Goal: Task Accomplishment & Management: Use online tool/utility

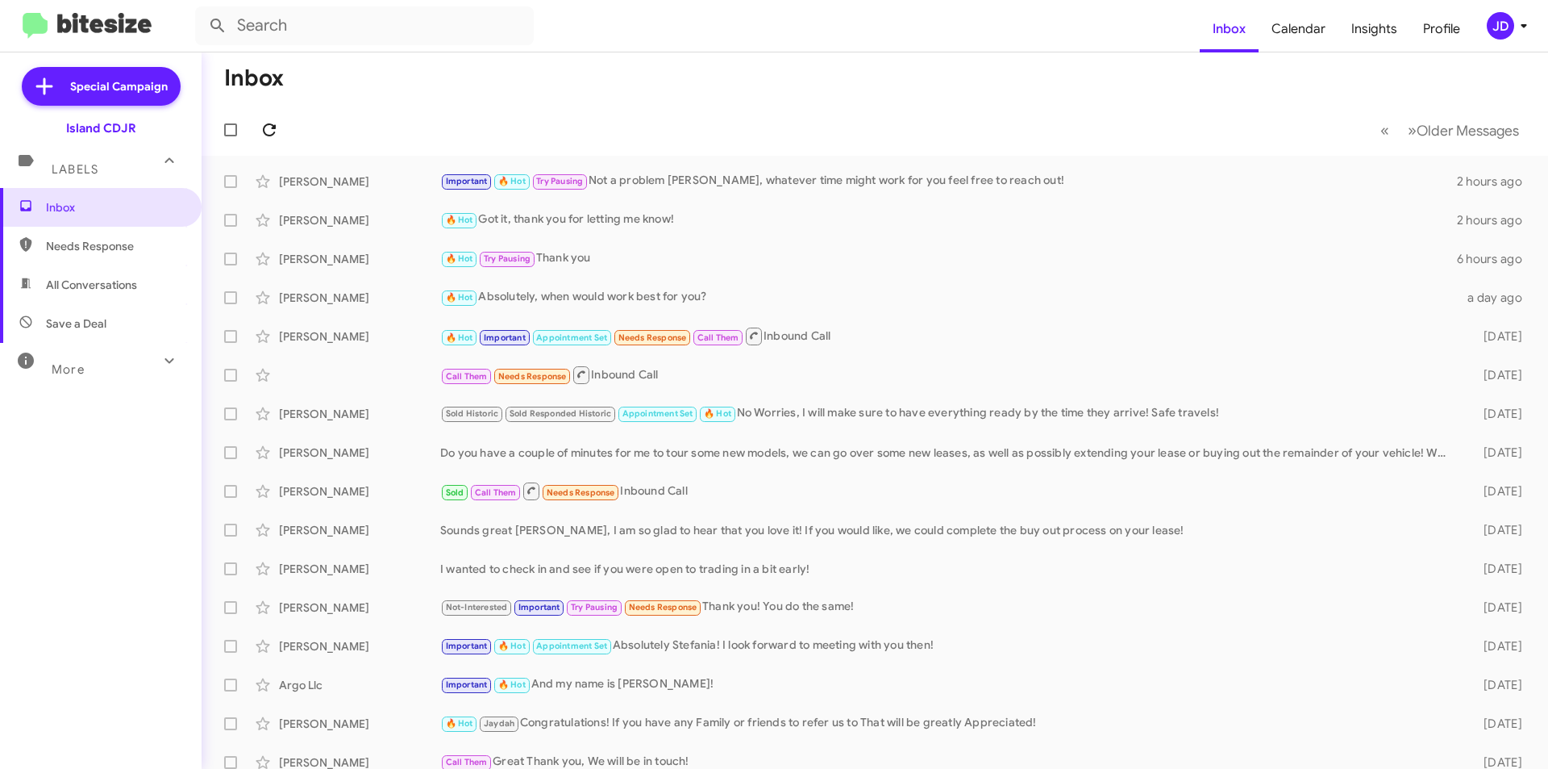
click at [270, 119] on button at bounding box center [269, 130] width 32 height 32
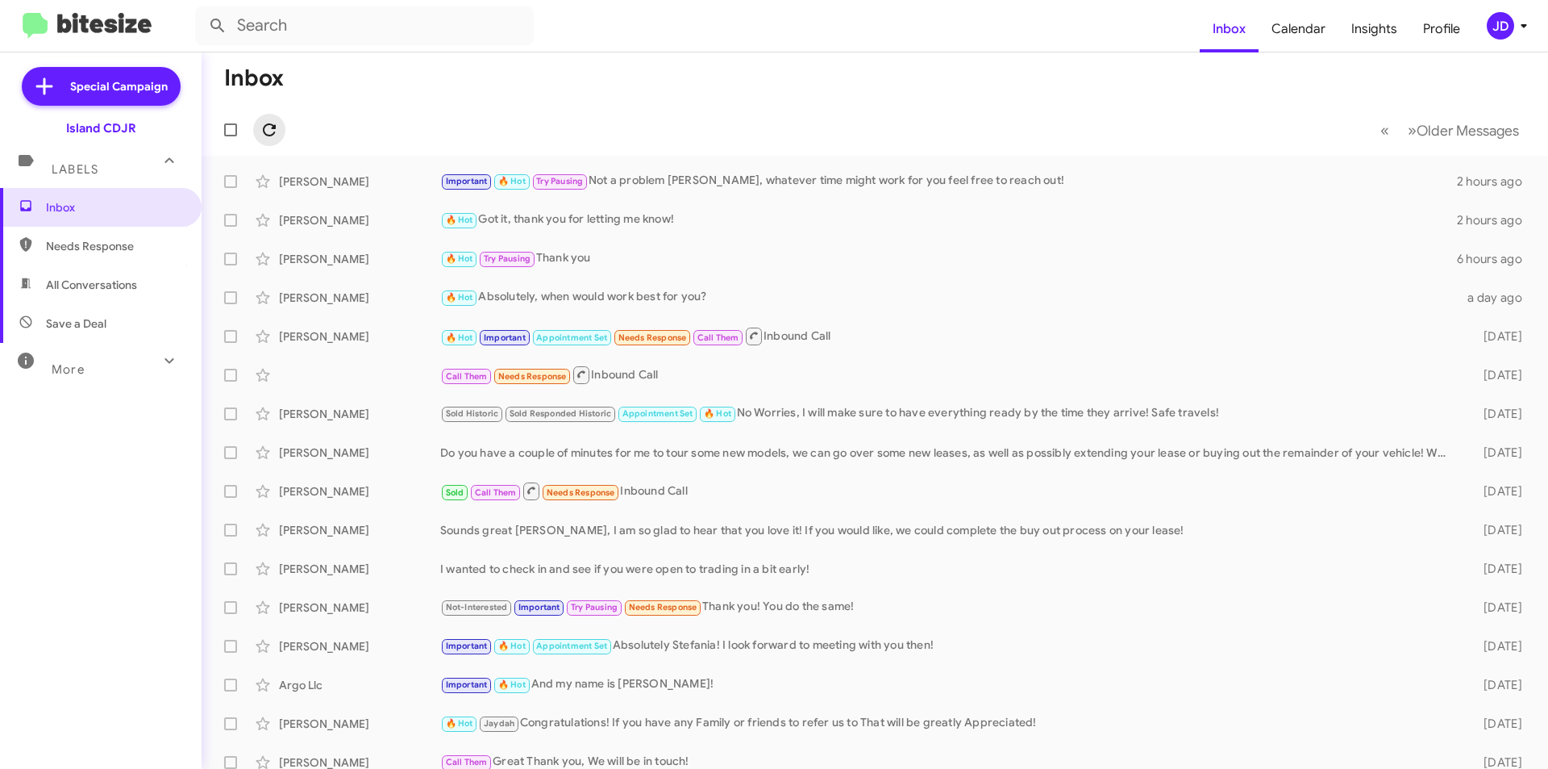
click at [270, 119] on button at bounding box center [269, 130] width 32 height 32
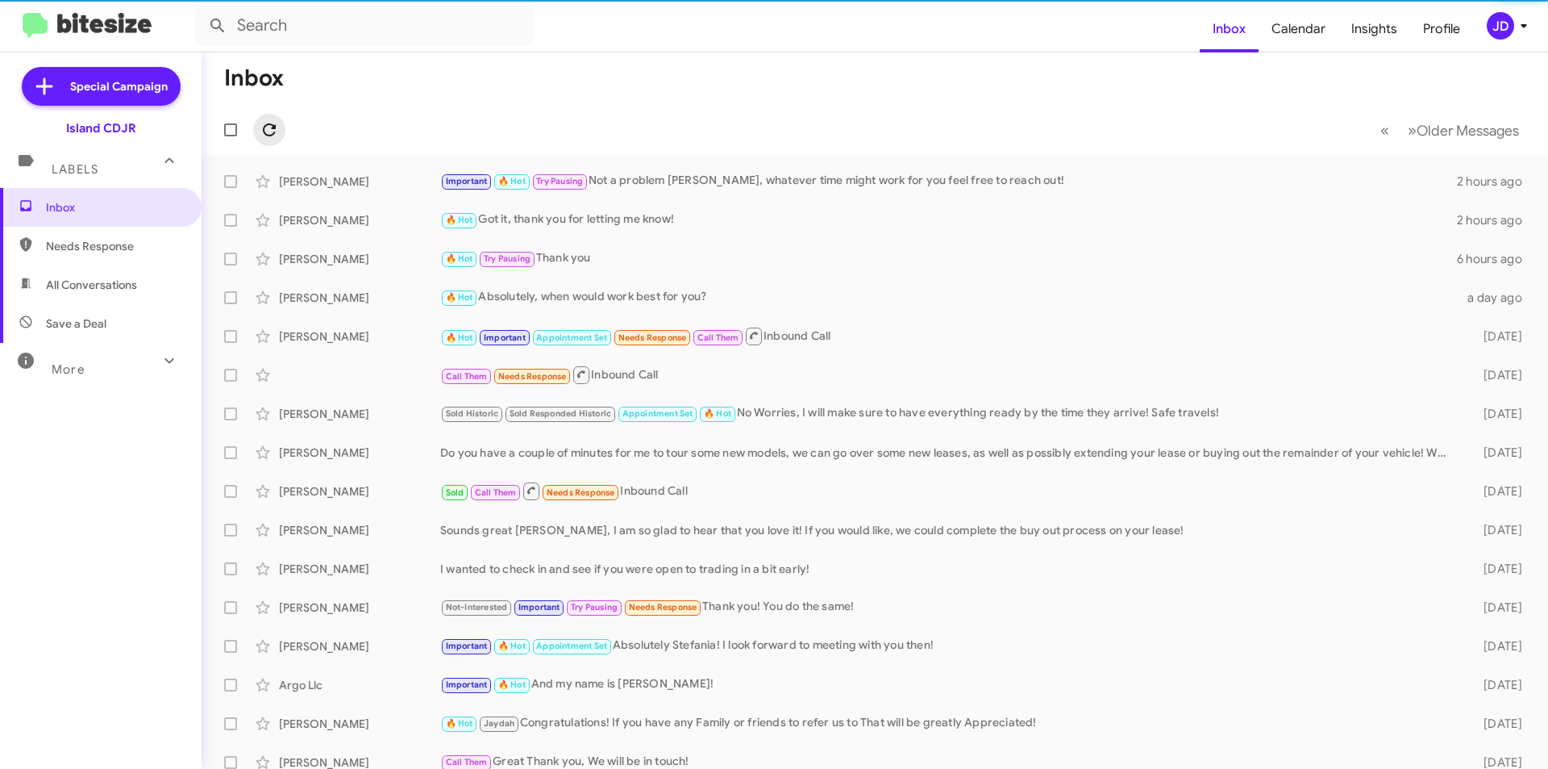
click at [270, 119] on button at bounding box center [269, 130] width 32 height 32
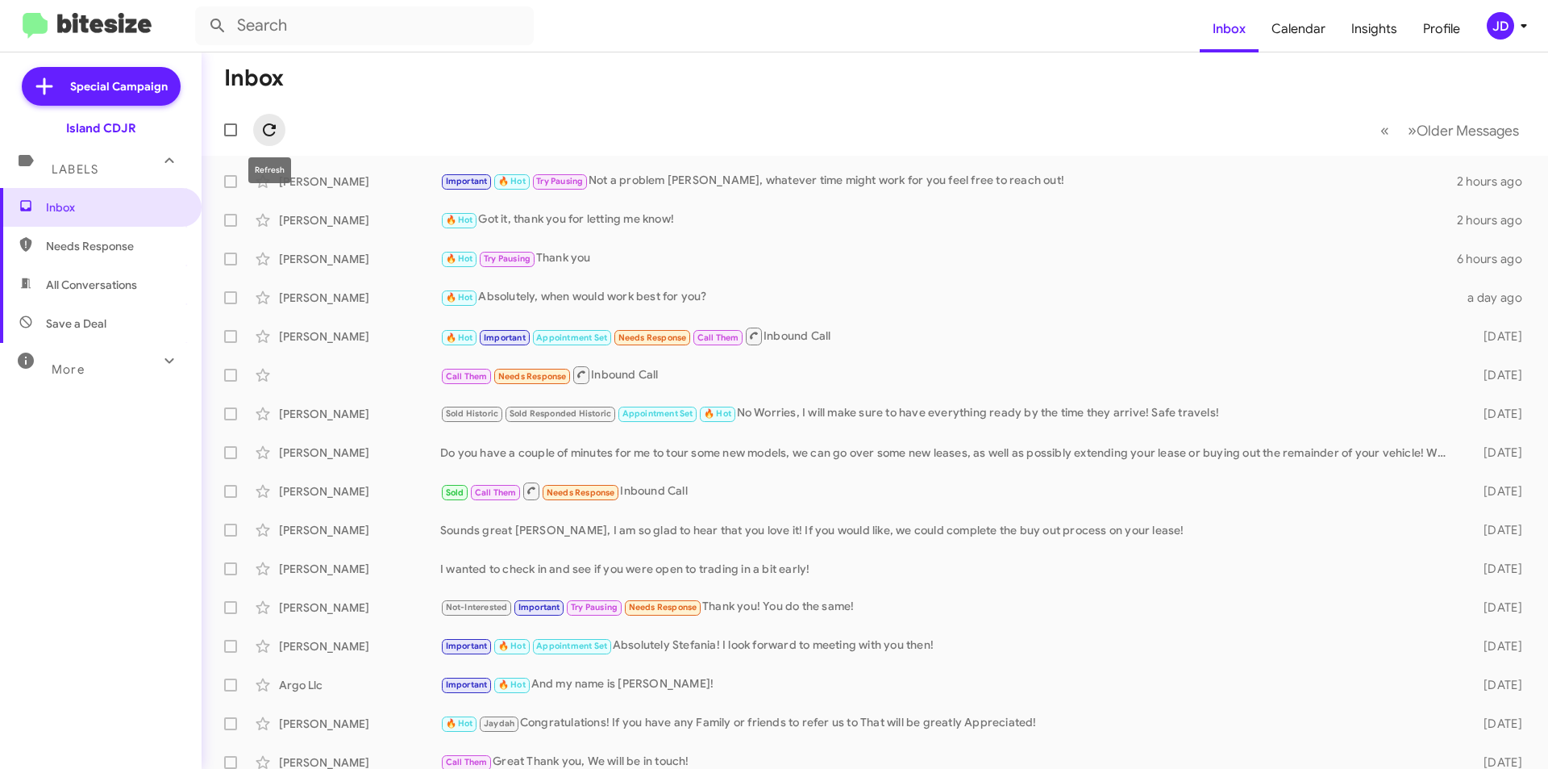
click at [265, 135] on icon at bounding box center [269, 129] width 13 height 13
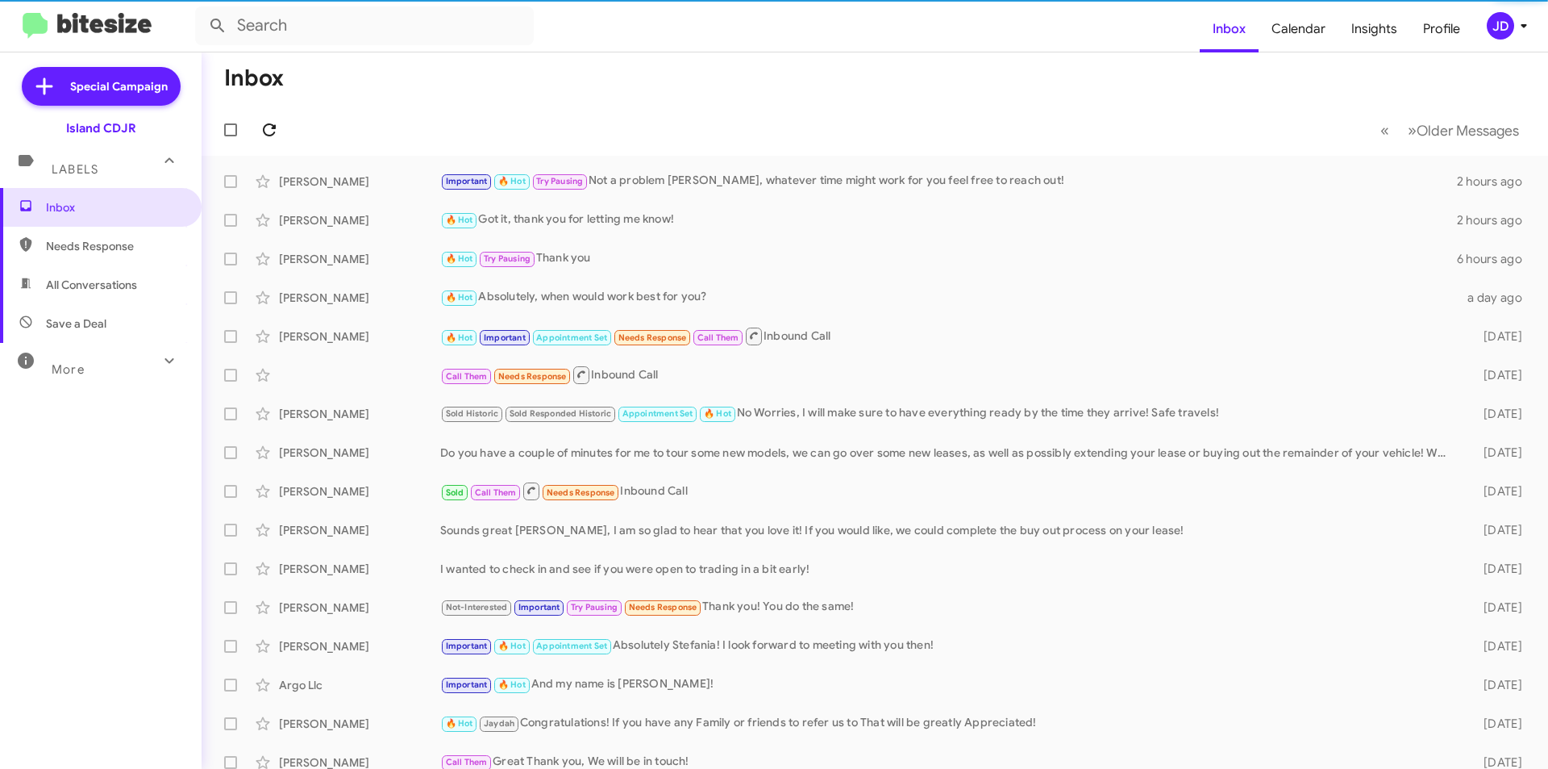
click at [265, 135] on icon at bounding box center [269, 129] width 13 height 13
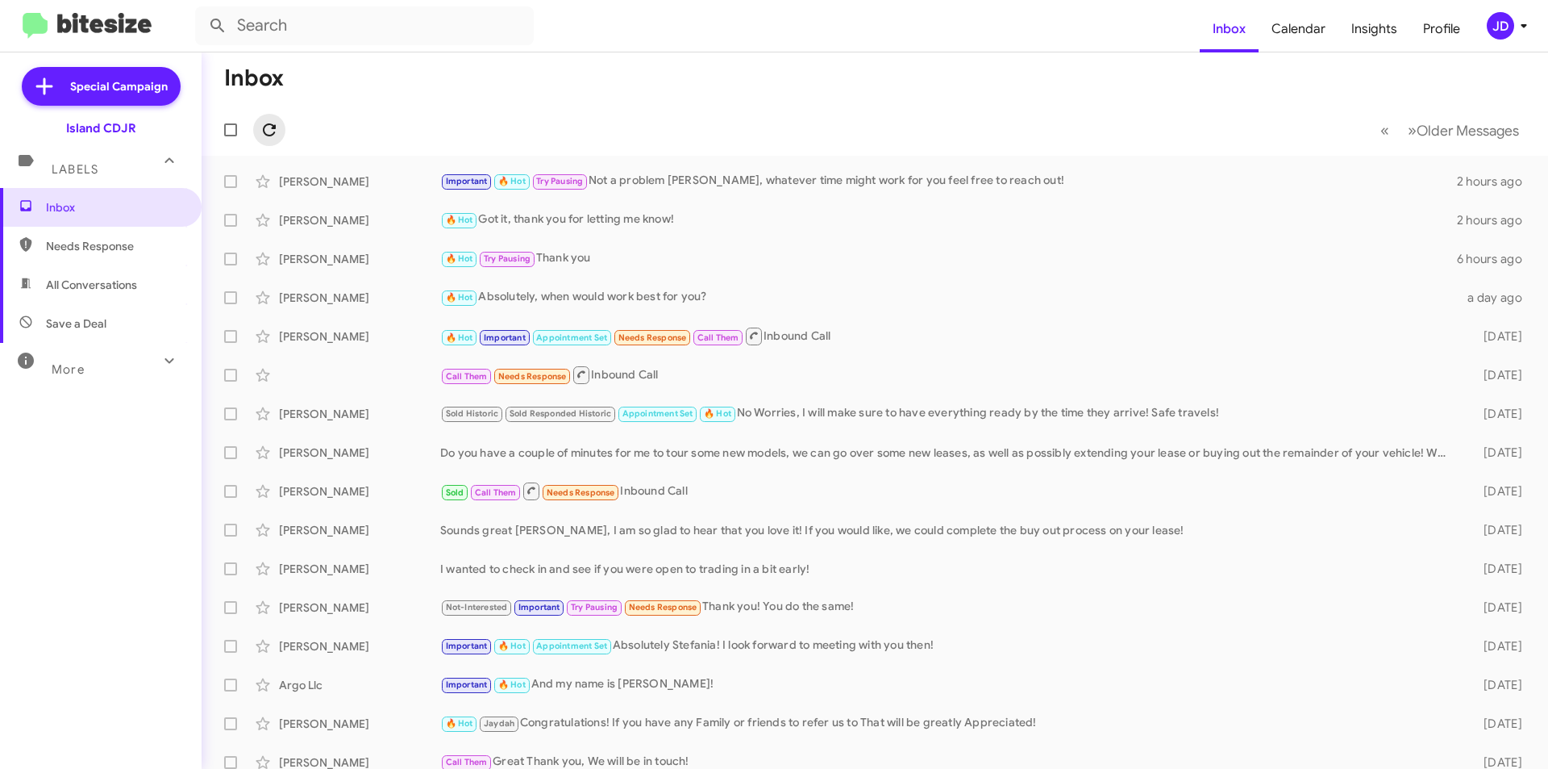
click at [265, 135] on icon at bounding box center [269, 129] width 13 height 13
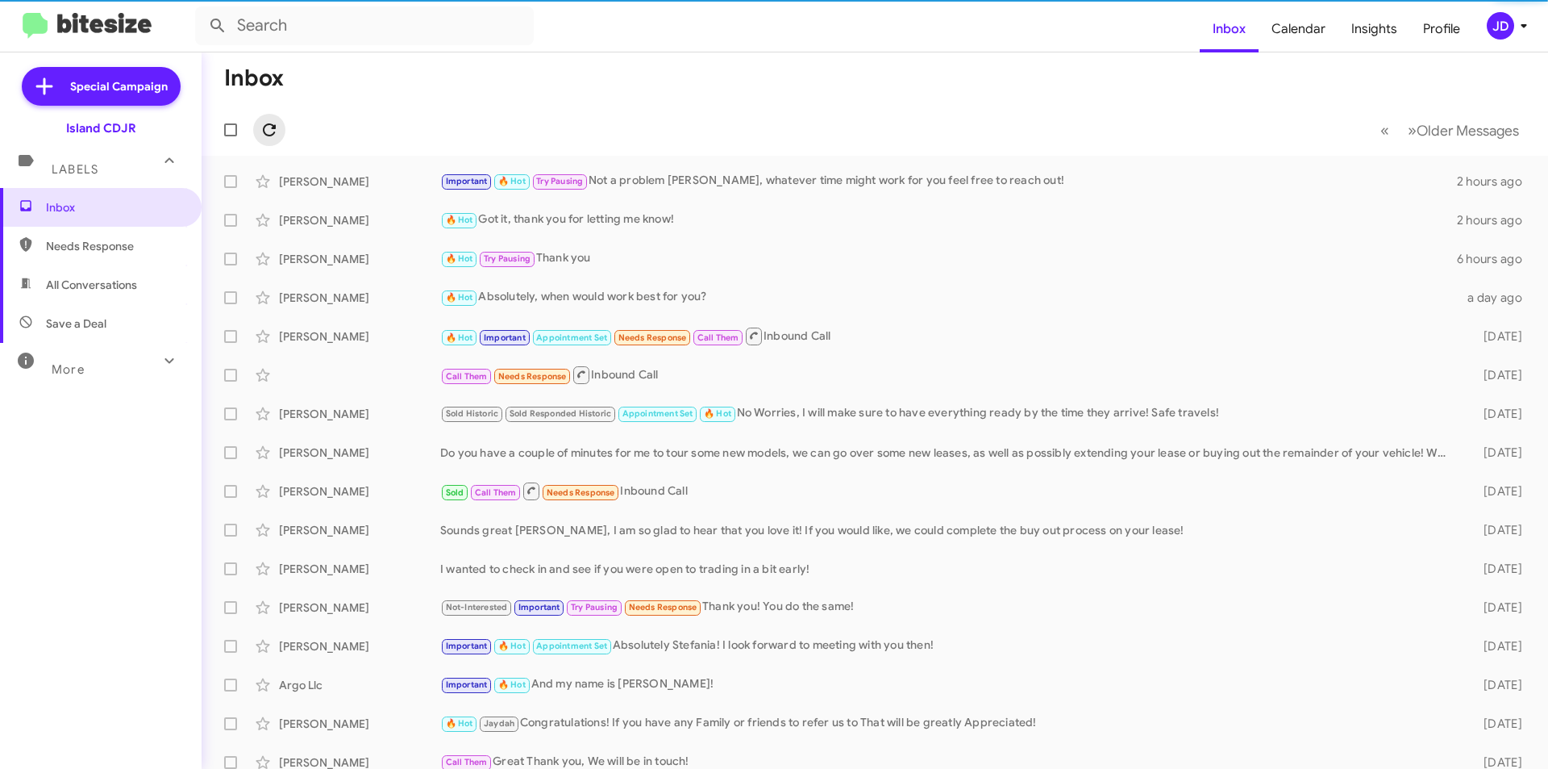
click at [265, 135] on icon at bounding box center [269, 129] width 13 height 13
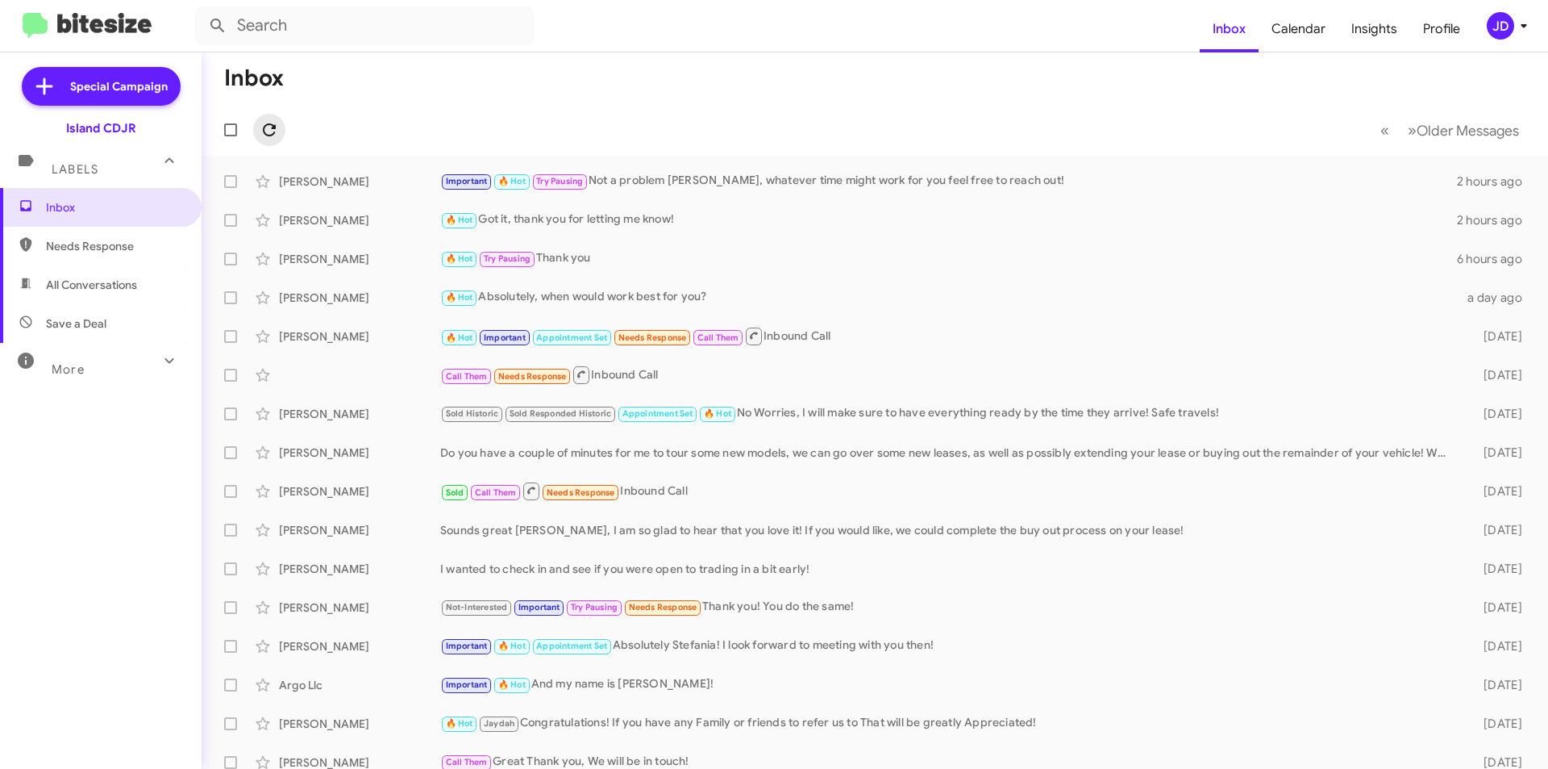
click at [265, 135] on icon at bounding box center [269, 129] width 13 height 13
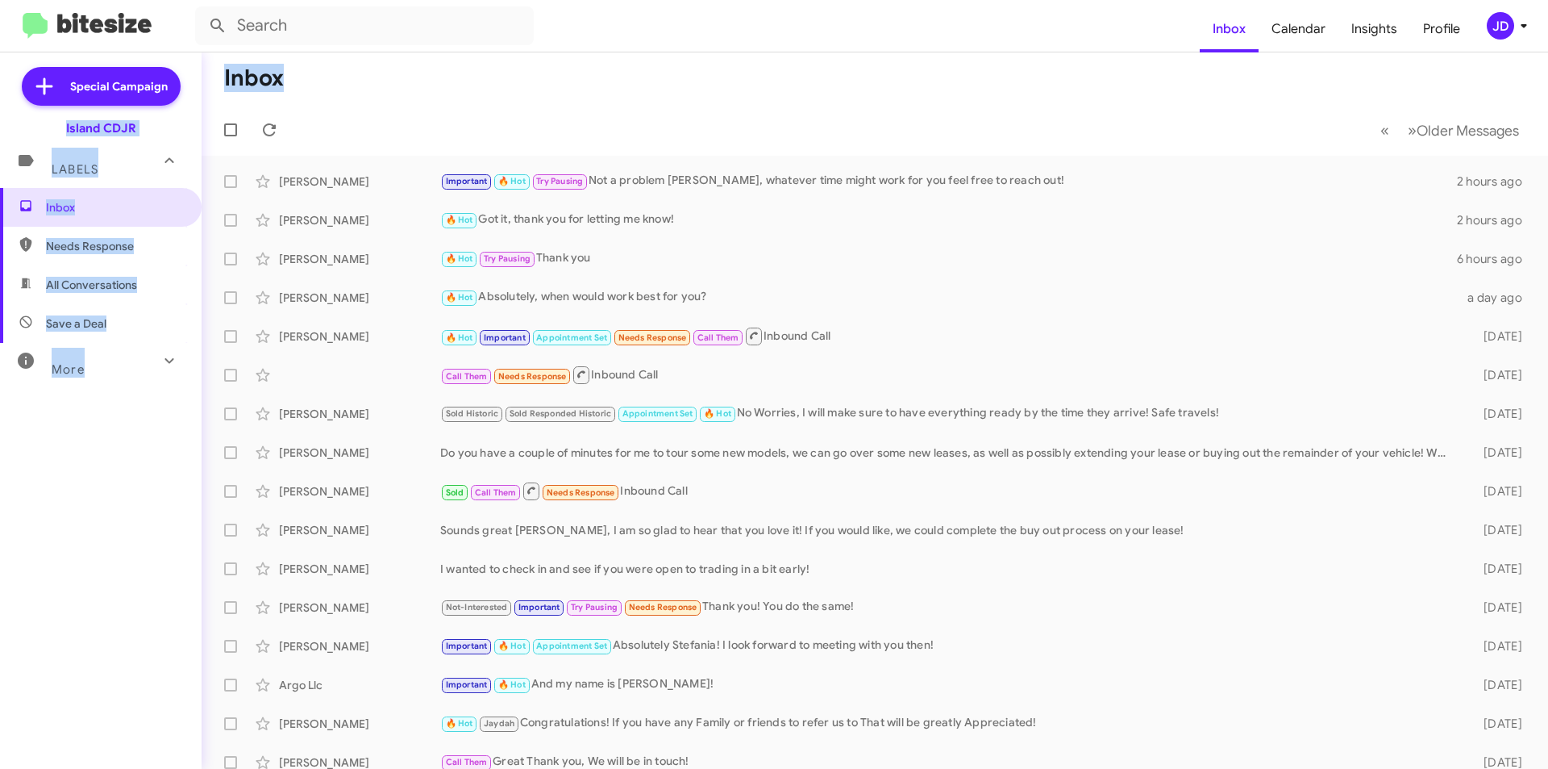
drag, startPoint x: 297, startPoint y: 89, endPoint x: 197, endPoint y: 86, distance: 100.0
click at [197, 86] on mat-sidenav-container "Special Campaign Island CDJR Labels Inbox Needs Response All Conversations Save…" at bounding box center [774, 410] width 1548 height 716
click at [197, 86] on mat-nav-list "Special Campaign Island CDJR Labels Inbox Needs Response All Conversations Save…" at bounding box center [101, 357] width 202 height 610
drag, startPoint x: 207, startPoint y: 86, endPoint x: 331, endPoint y: 91, distance: 123.5
click at [331, 91] on mat-toolbar-row "Inbox" at bounding box center [875, 78] width 1347 height 52
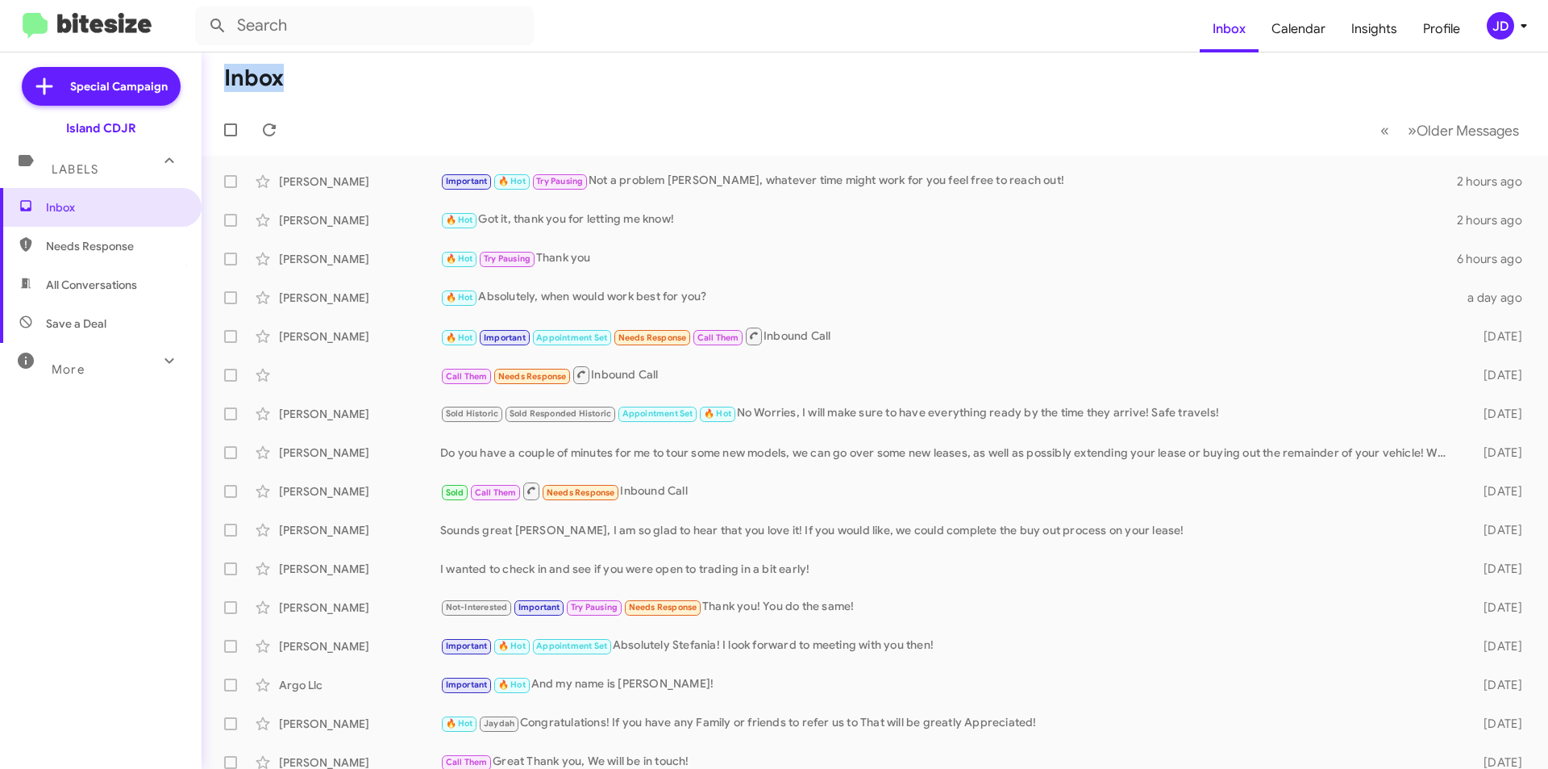
click at [331, 91] on mat-toolbar-row "Inbox" at bounding box center [875, 78] width 1347 height 52
drag, startPoint x: 331, startPoint y: 91, endPoint x: 239, endPoint y: 90, distance: 92.0
click at [239, 90] on mat-toolbar-row "Inbox" at bounding box center [875, 78] width 1347 height 52
click at [239, 90] on h1 "Inbox" at bounding box center [254, 78] width 60 height 26
drag, startPoint x: 239, startPoint y: 90, endPoint x: 292, endPoint y: 91, distance: 53.3
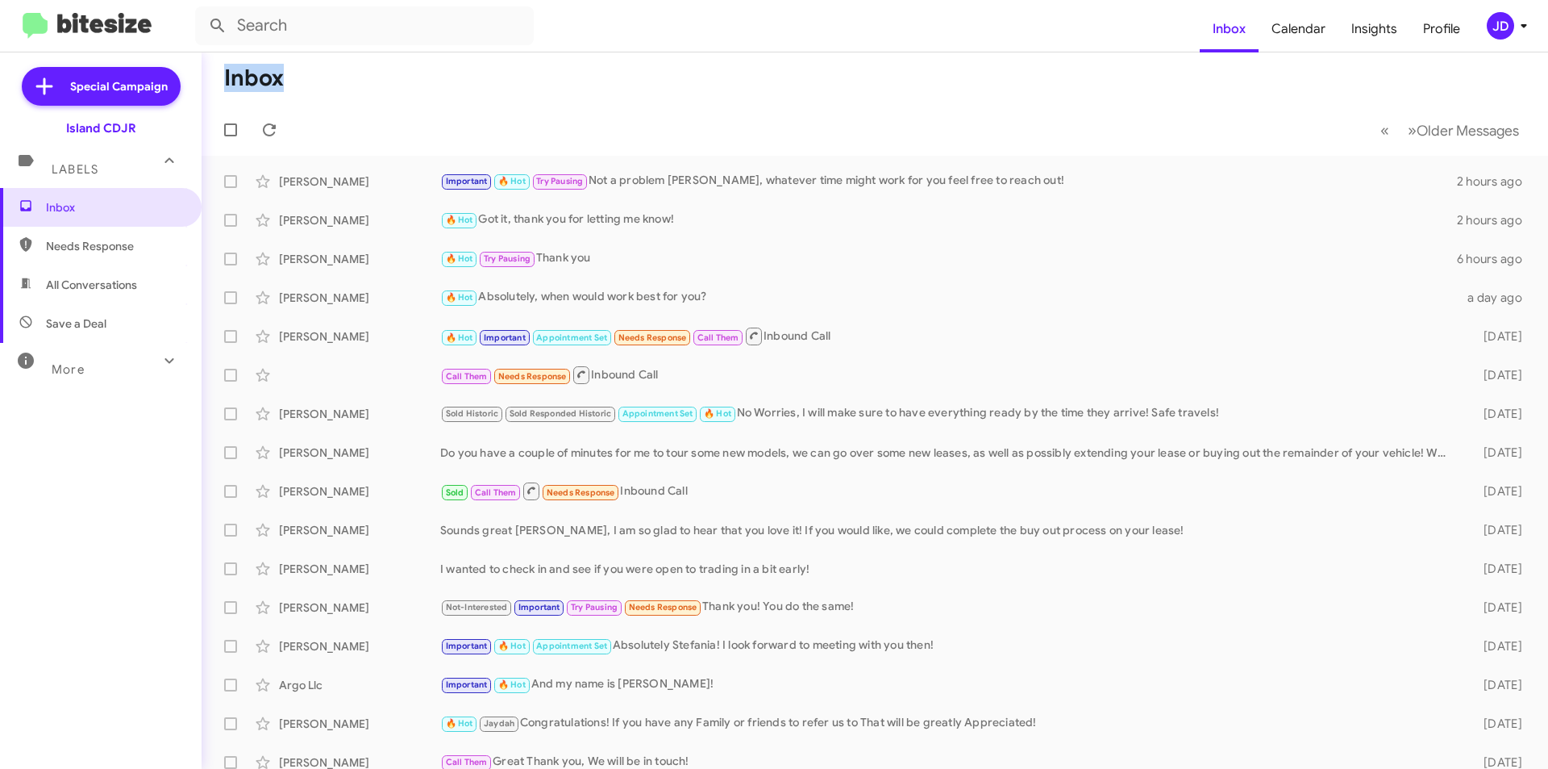
click at [292, 91] on mat-toolbar-row "Inbox" at bounding box center [875, 78] width 1347 height 52
drag, startPoint x: 292, startPoint y: 91, endPoint x: 236, endPoint y: 90, distance: 55.7
click at [236, 90] on mat-toolbar-row "Inbox" at bounding box center [875, 78] width 1347 height 52
click at [236, 90] on h1 "Inbox" at bounding box center [254, 78] width 60 height 26
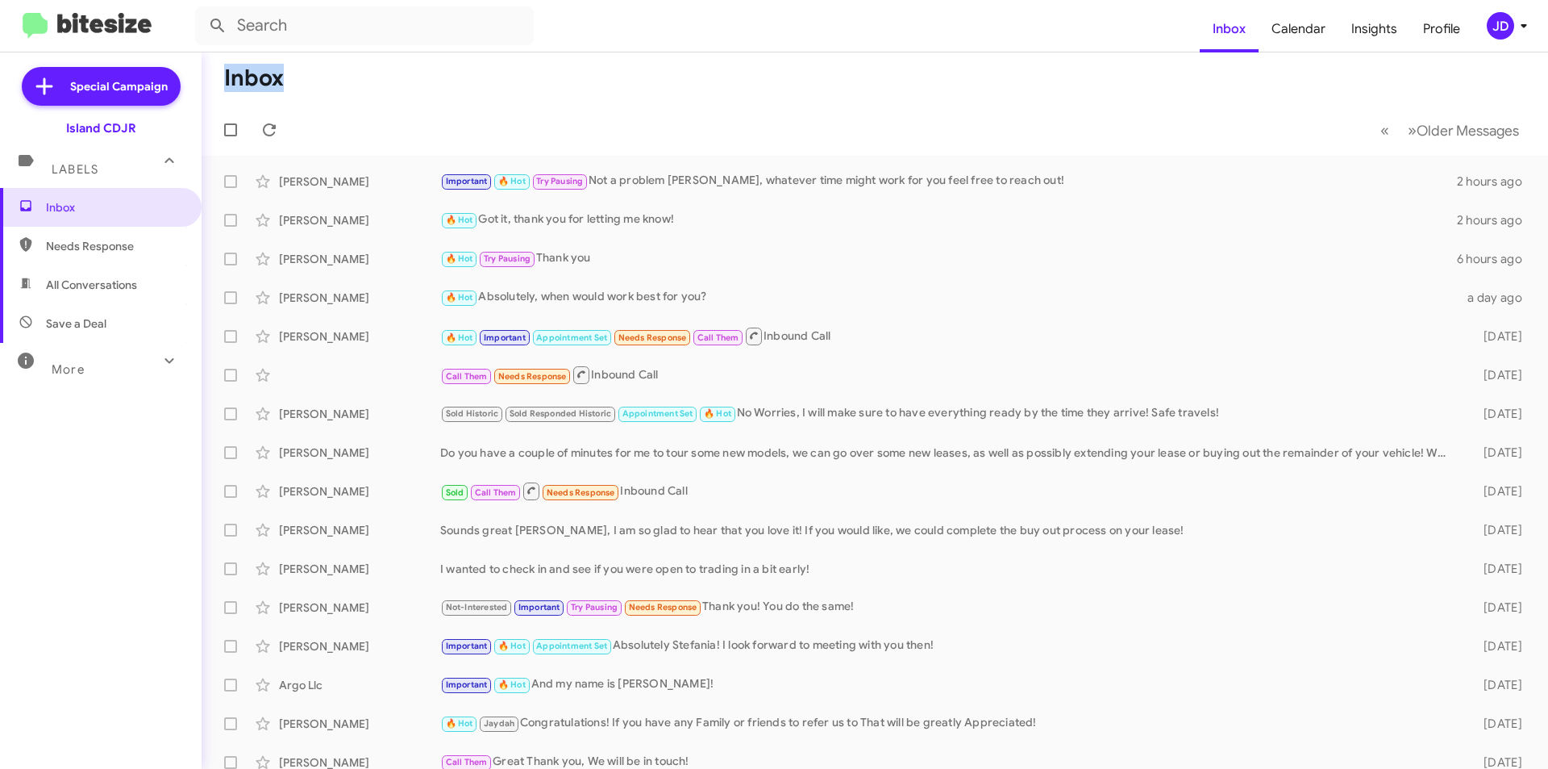
drag, startPoint x: 236, startPoint y: 90, endPoint x: 272, endPoint y: 90, distance: 35.5
click at [272, 90] on h1 "Inbox" at bounding box center [254, 78] width 60 height 26
